Goal: Task Accomplishment & Management: Manage account settings

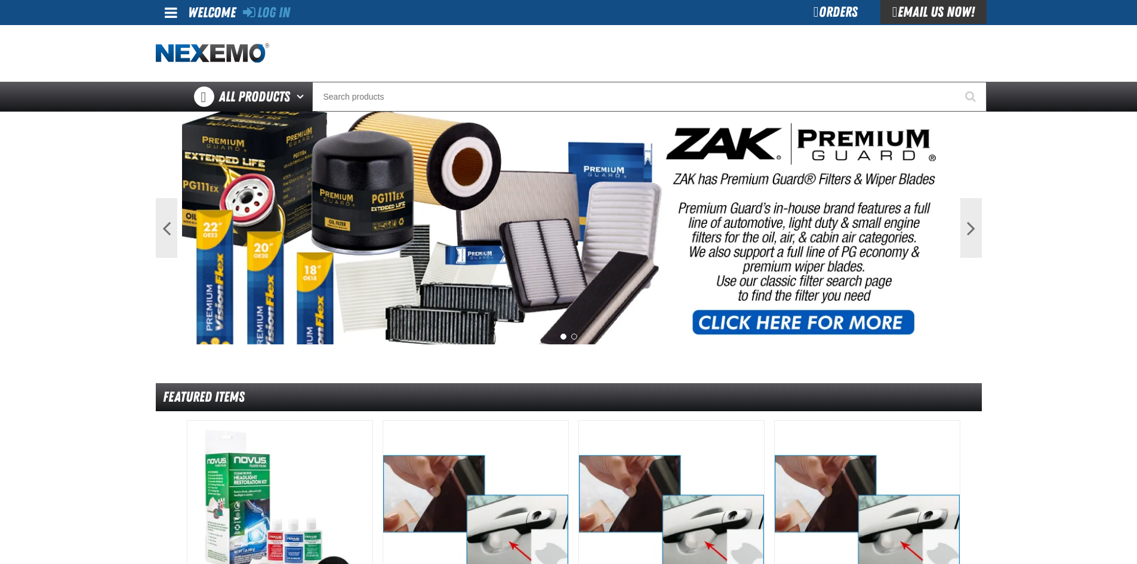
click at [807, 4] on div "Orders" at bounding box center [836, 12] width 90 height 24
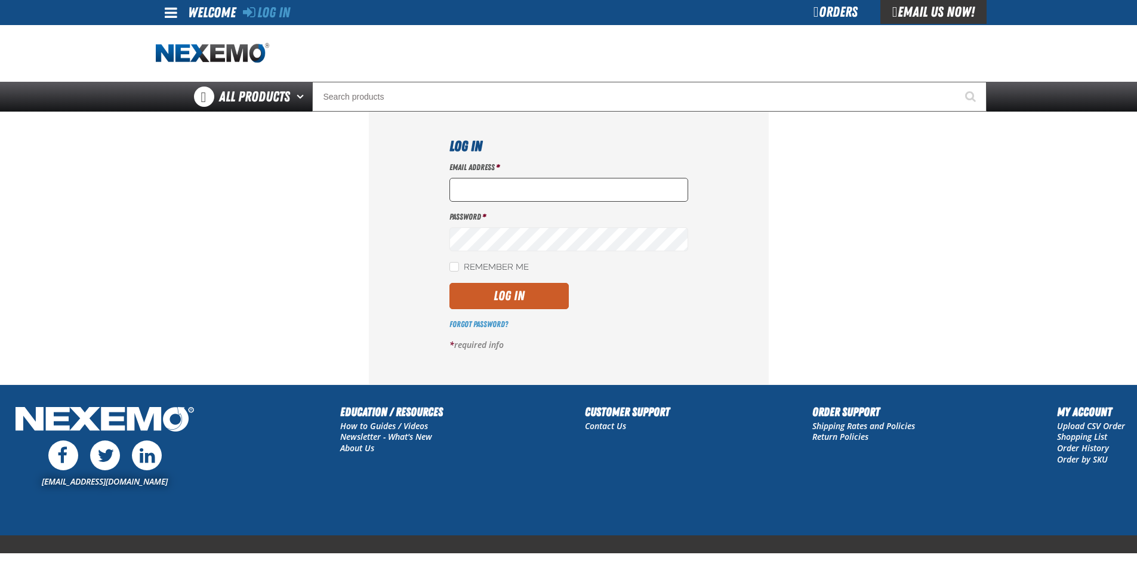
type input "mdravis@vtaig.com"
drag, startPoint x: 531, startPoint y: 189, endPoint x: 421, endPoint y: 172, distance: 111.2
click at [421, 172] on div "Log In Email Address * mdravis@vtaig.com Password * Remember Me Log In *" at bounding box center [569, 248] width 400 height 272
type input "[EMAIL_ADDRESS][DOMAIN_NAME]"
click at [485, 295] on button "Log In" at bounding box center [508, 296] width 119 height 26
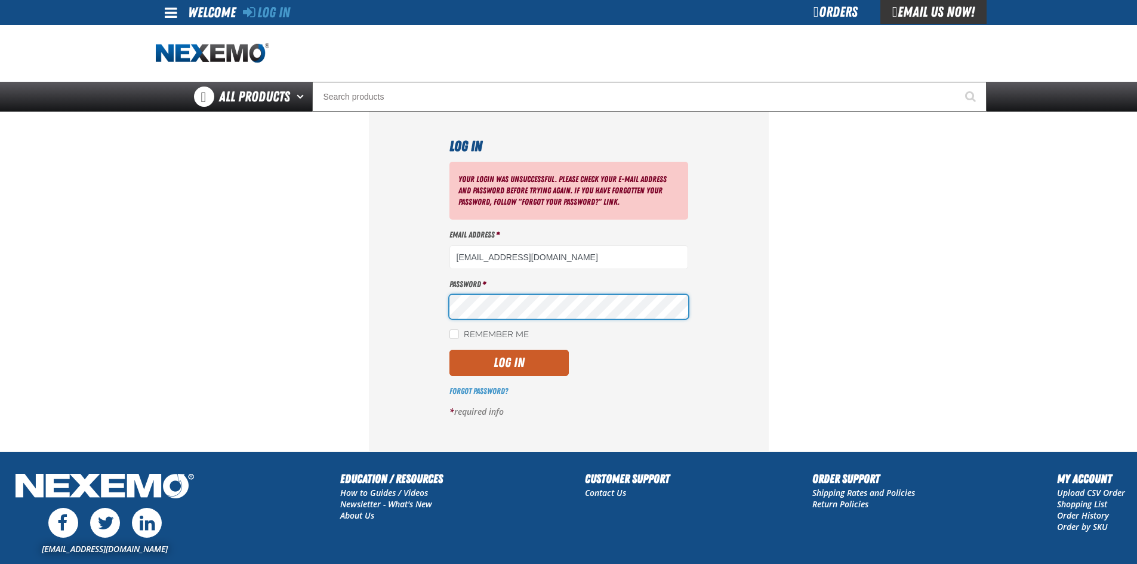
click at [449, 350] on button "Log In" at bounding box center [508, 363] width 119 height 26
click at [491, 394] on link "Forgot Password?" at bounding box center [478, 391] width 58 height 10
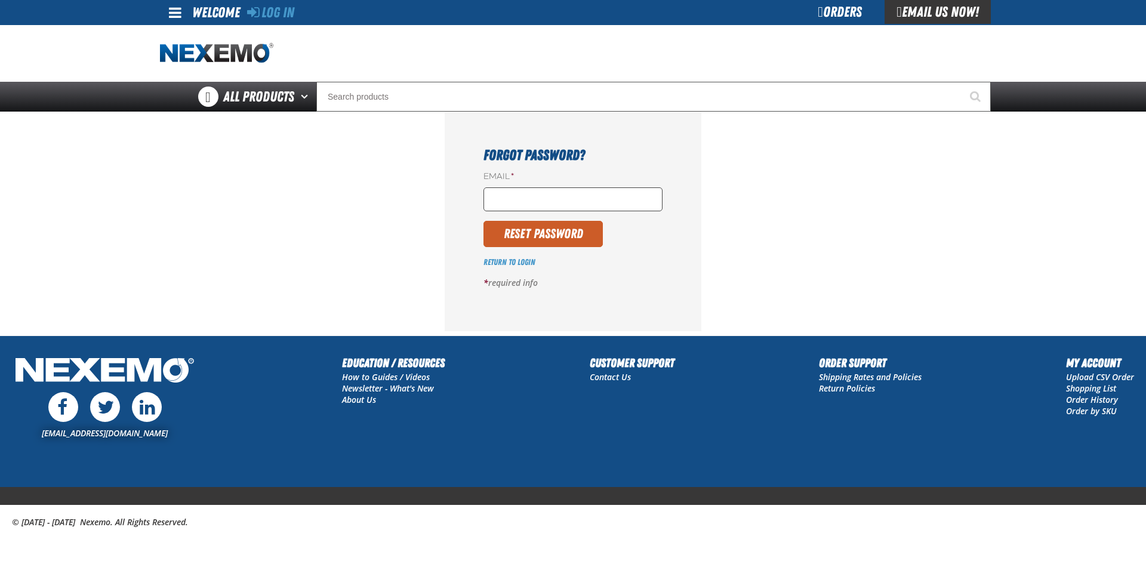
click at [534, 203] on input "Email *" at bounding box center [572, 199] width 179 height 24
type input "[EMAIL_ADDRESS][DOMAIN_NAME]"
click at [578, 243] on button "Reset Password" at bounding box center [542, 234] width 119 height 26
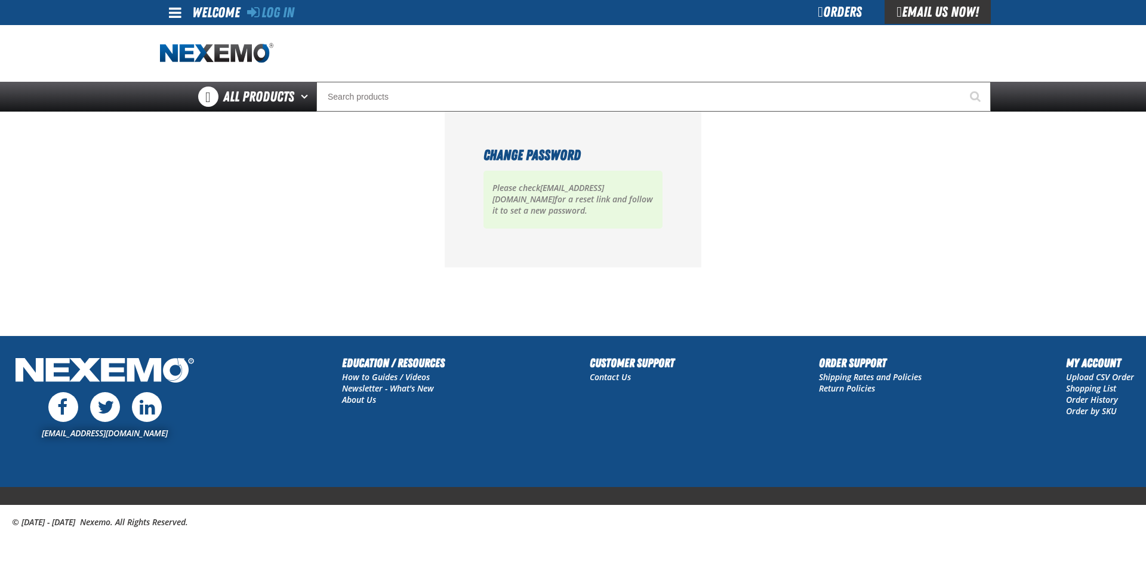
click at [476, 235] on div "Change Password Please check [EMAIL_ADDRESS][DOMAIN_NAME] for a reset link and …" at bounding box center [573, 190] width 257 height 156
click at [265, 189] on section "Change Password Please check [EMAIL_ADDRESS][DOMAIN_NAME] for a reset link and …" at bounding box center [573, 190] width 826 height 156
click at [404, 252] on section "Change Password Please check [EMAIL_ADDRESS][DOMAIN_NAME] for a reset link and …" at bounding box center [573, 190] width 826 height 156
click at [316, 238] on section "Change Password Please check [EMAIL_ADDRESS][DOMAIN_NAME] for a reset link and …" at bounding box center [573, 190] width 826 height 156
